Goal: Information Seeking & Learning: Learn about a topic

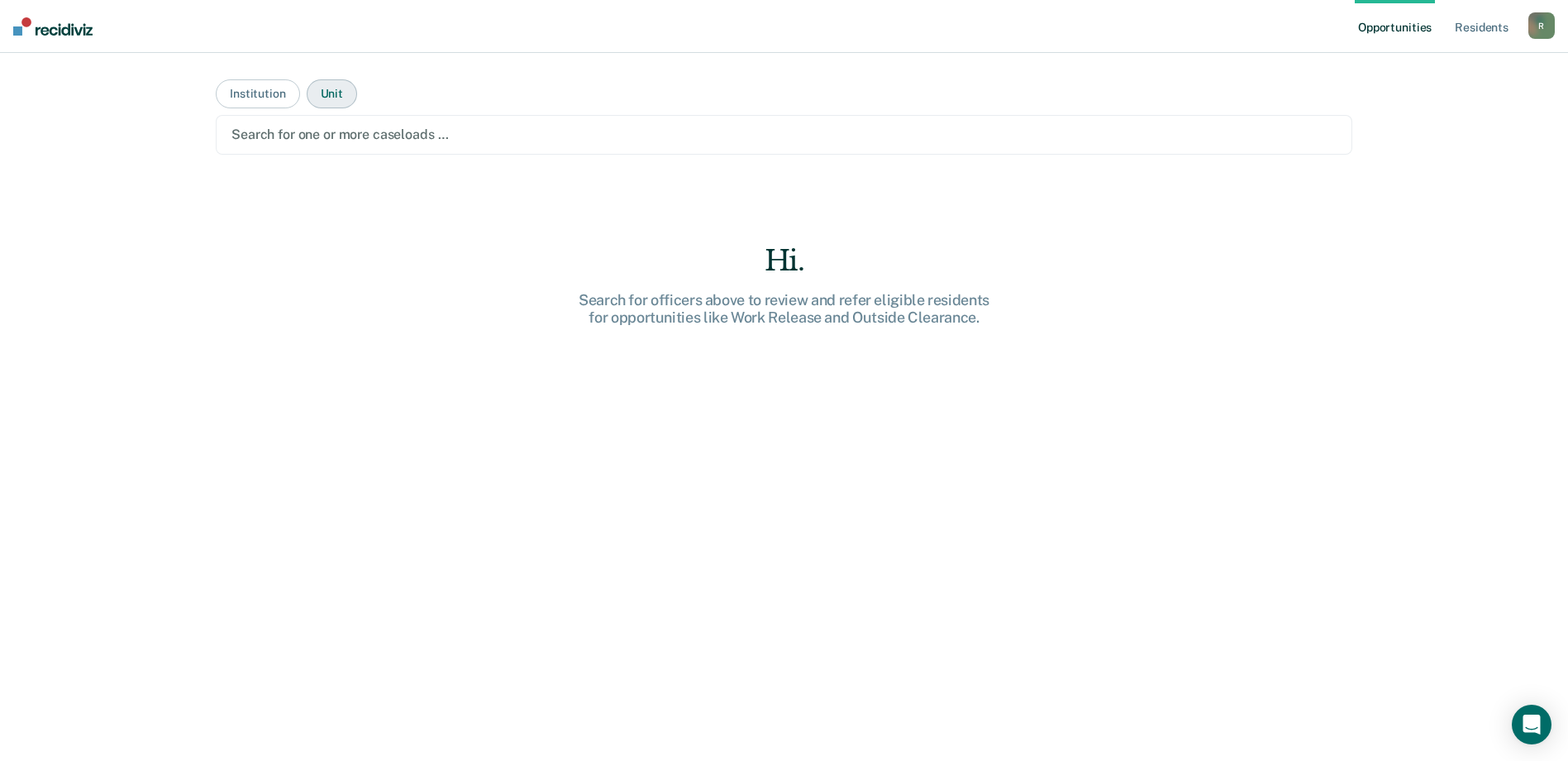
click at [332, 96] on button "Unit" at bounding box center [331, 94] width 50 height 29
click at [229, 90] on button "Institution" at bounding box center [257, 94] width 83 height 29
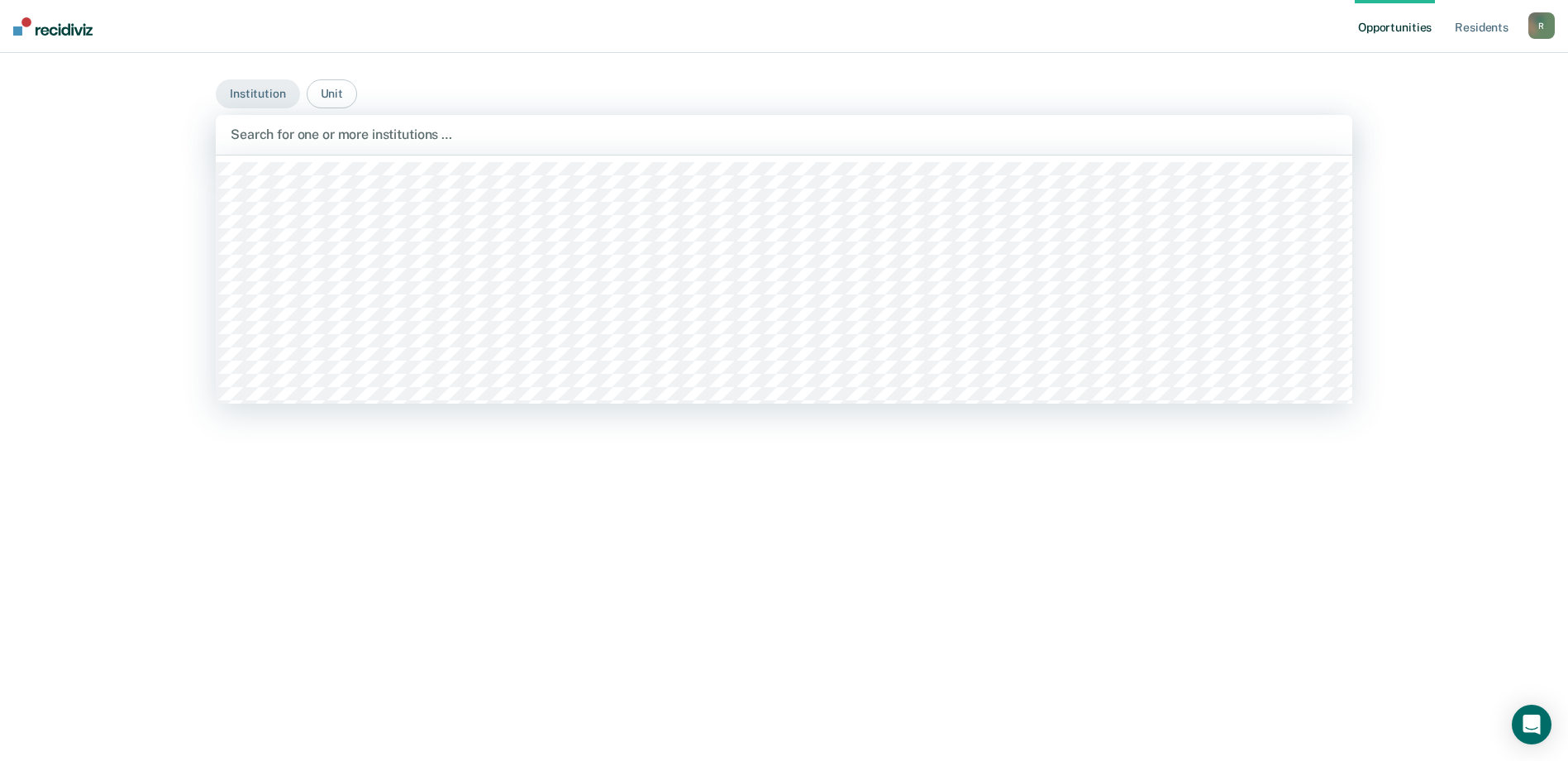
click at [266, 131] on div at bounding box center [784, 134] width 1107 height 19
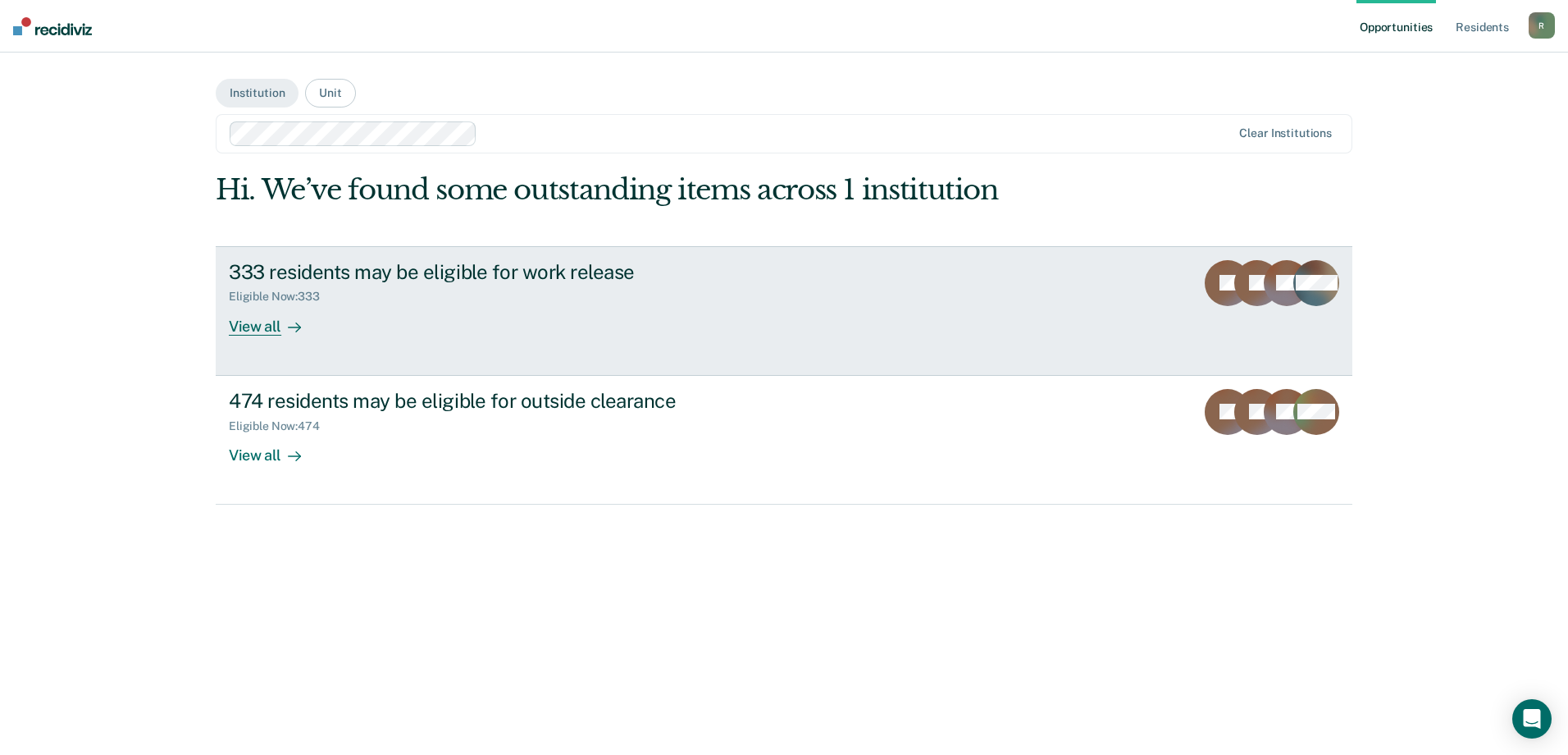
click at [570, 287] on div "Eligible Now : 333" at bounding box center [516, 293] width 576 height 21
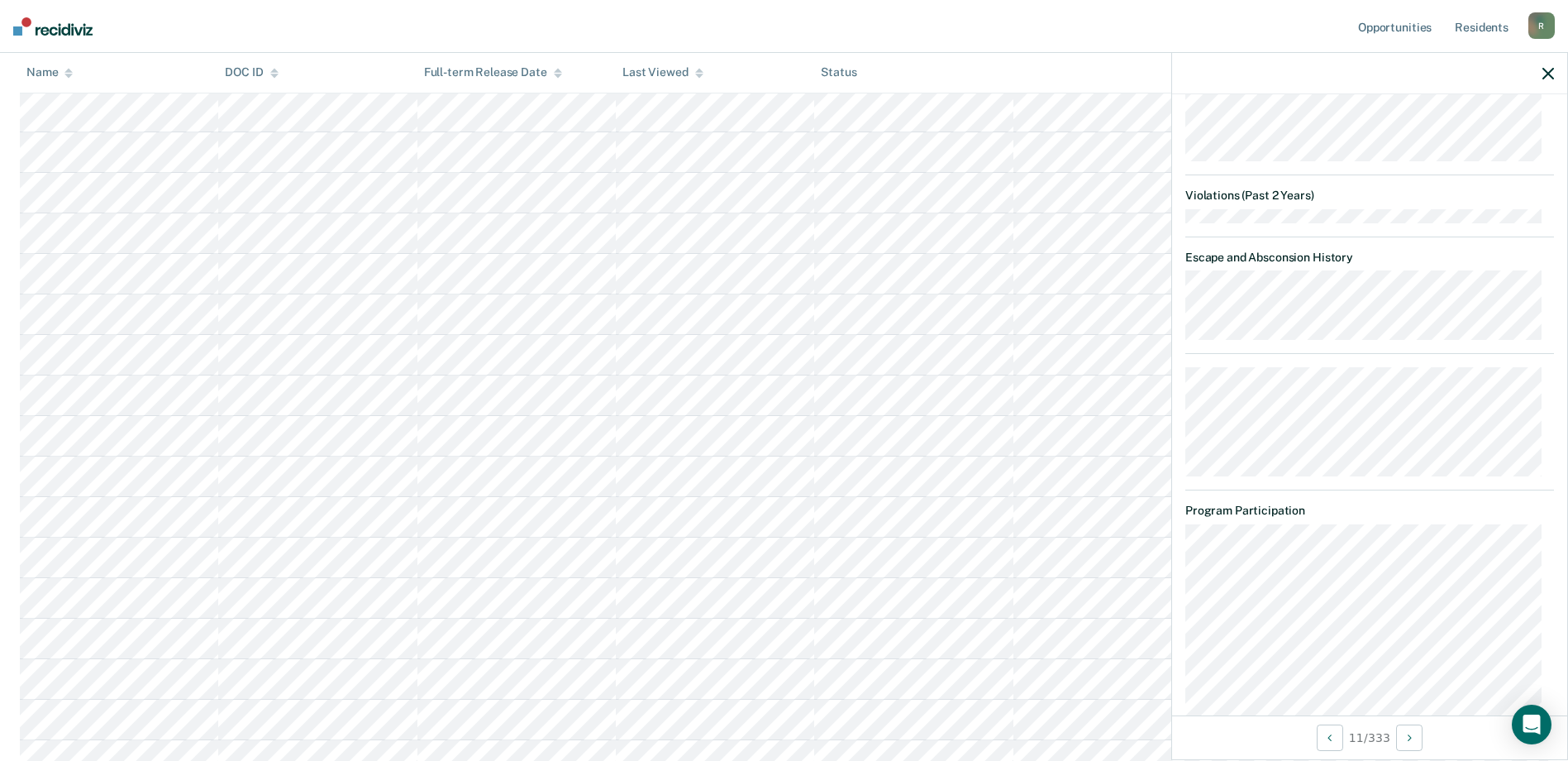
scroll to position [1406, 0]
